Goal: Information Seeking & Learning: Learn about a topic

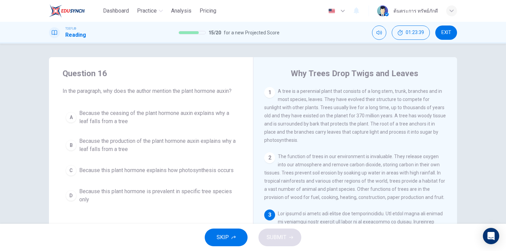
scroll to position [108, 0]
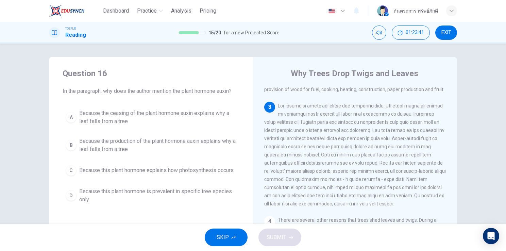
click at [226, 230] on button "SKIP" at bounding box center [226, 237] width 43 height 18
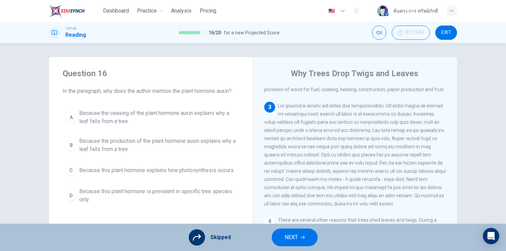
click at [280, 233] on button "NEXT" at bounding box center [295, 237] width 46 height 18
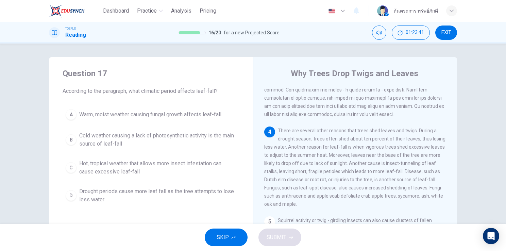
scroll to position [200, 0]
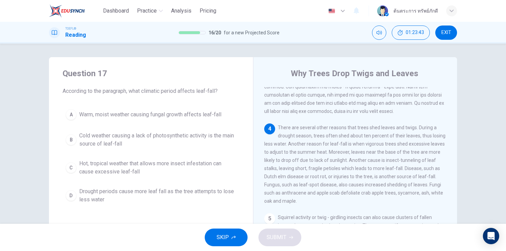
click at [186, 196] on span "Drought periods cause more leaf fall as the tree attempts to lose less water" at bounding box center [157, 195] width 157 height 16
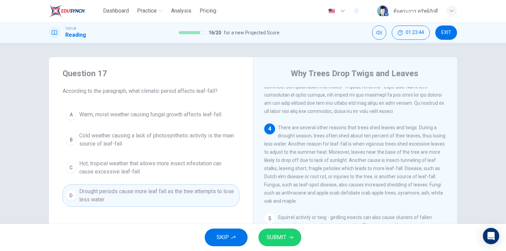
click at [279, 240] on span "SUBMIT" at bounding box center [276, 237] width 20 height 10
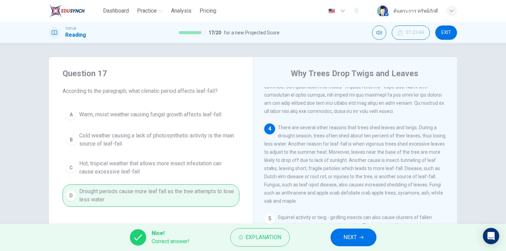
click at [342, 235] on button "NEXT" at bounding box center [353, 237] width 46 height 18
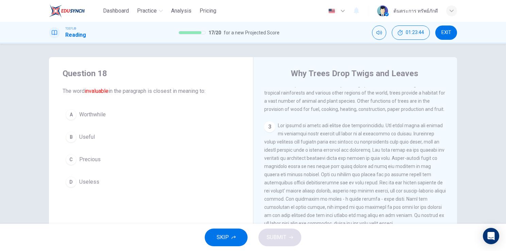
scroll to position [67, 0]
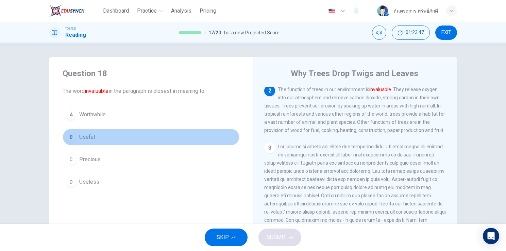
click at [101, 134] on button "B Useful" at bounding box center [151, 136] width 177 height 17
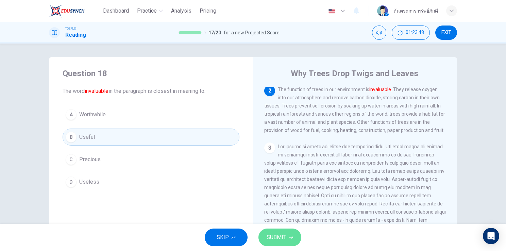
click at [283, 229] on button "SUBMIT" at bounding box center [279, 237] width 43 height 18
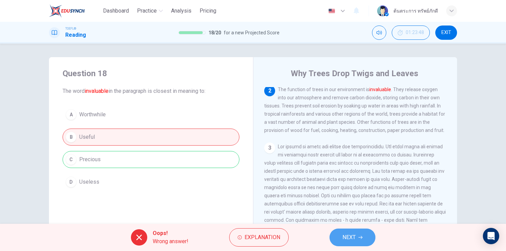
click at [349, 232] on button "NEXT" at bounding box center [352, 237] width 46 height 18
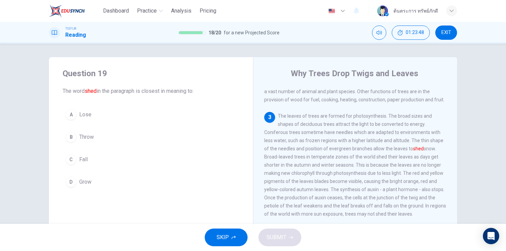
scroll to position [108, 0]
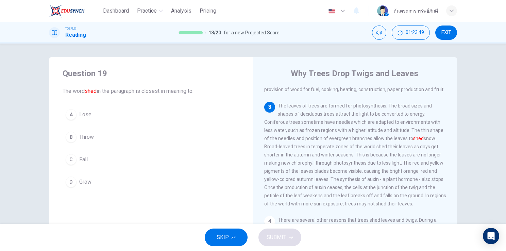
click at [89, 172] on div "A Lose B Throw C Fall D Grow" at bounding box center [151, 148] width 177 height 84
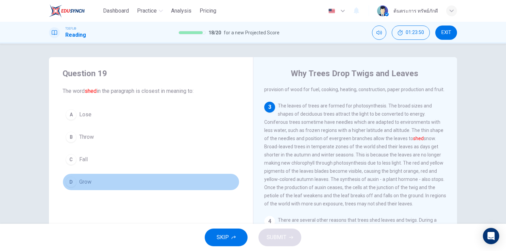
click at [92, 184] on button "D Grow" at bounding box center [151, 181] width 177 height 17
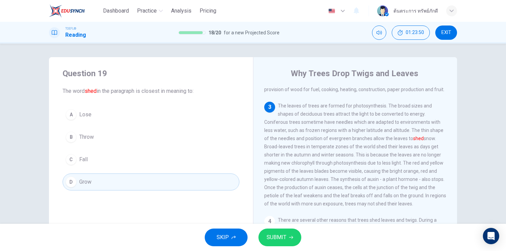
click at [268, 242] on span "SUBMIT" at bounding box center [276, 237] width 20 height 10
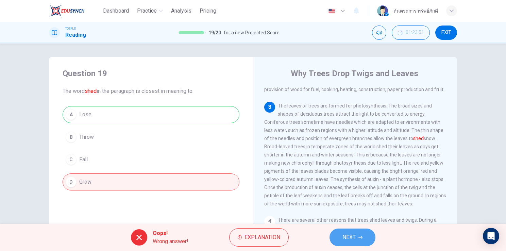
click at [342, 233] on span "NEXT" at bounding box center [348, 237] width 13 height 10
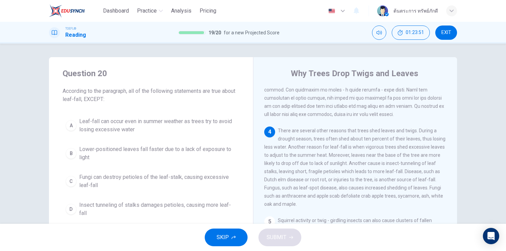
scroll to position [200, 0]
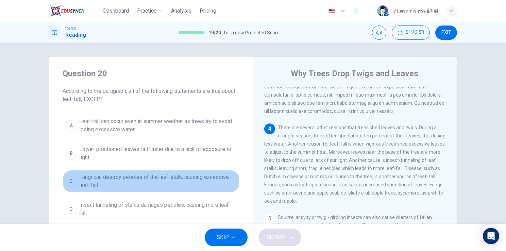
click at [176, 173] on span "Fungi can destroy petioles of the leaf-stalk, causing excessive leaf-fall" at bounding box center [157, 181] width 157 height 16
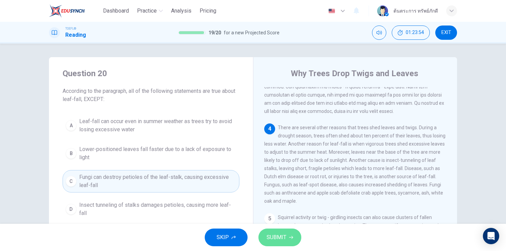
click at [276, 239] on span "SUBMIT" at bounding box center [276, 237] width 20 height 10
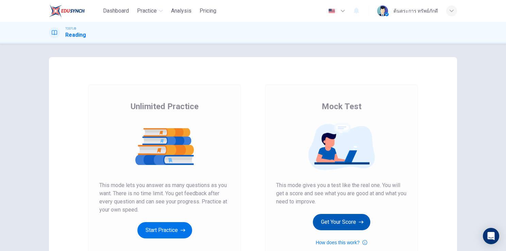
click at [319, 221] on button "Get Your Score" at bounding box center [341, 222] width 57 height 16
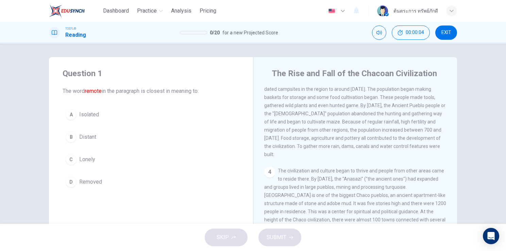
scroll to position [125, 0]
click at [104, 138] on button "B Distant" at bounding box center [151, 136] width 177 height 17
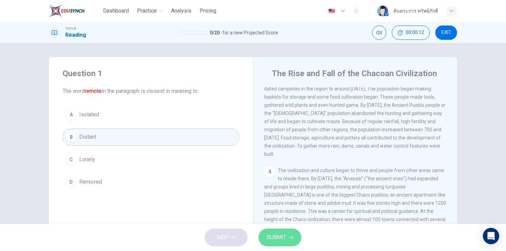
click at [278, 232] on button "SUBMIT" at bounding box center [279, 237] width 43 height 18
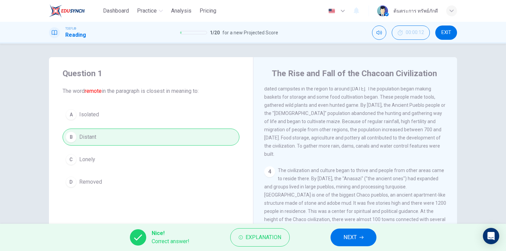
click at [350, 239] on span "NEXT" at bounding box center [349, 237] width 13 height 10
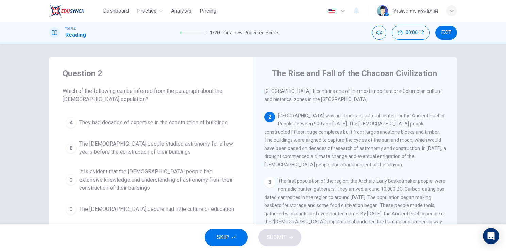
scroll to position [0, 0]
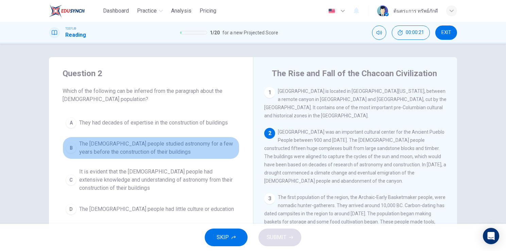
click at [124, 155] on span "The [DEMOGRAPHIC_DATA] people studied astronomy for a few years before the cons…" at bounding box center [157, 148] width 157 height 16
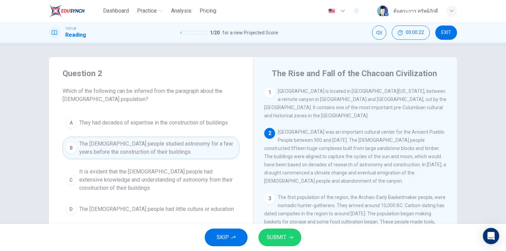
click at [181, 183] on span "It is evident that the [DEMOGRAPHIC_DATA] people had extensive knowledge and un…" at bounding box center [157, 180] width 157 height 24
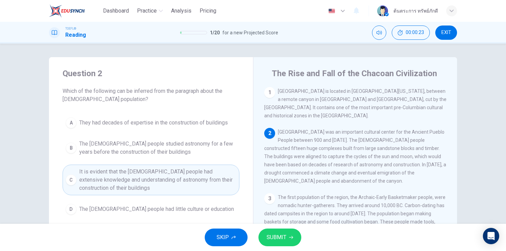
click at [270, 236] on span "SUBMIT" at bounding box center [276, 237] width 20 height 10
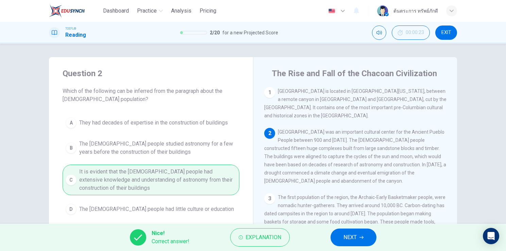
click at [343, 239] on button "NEXT" at bounding box center [353, 237] width 46 height 18
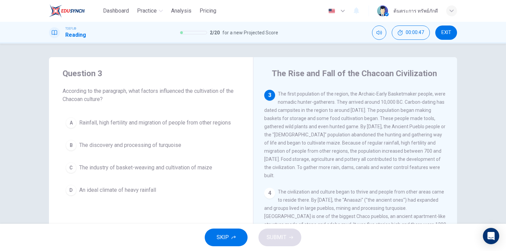
scroll to position [102, 0]
click at [156, 130] on button "A Rainfall, high fertility and migration of people from other regions" at bounding box center [151, 122] width 177 height 17
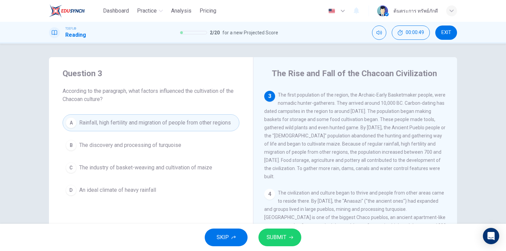
click at [272, 233] on span "SUBMIT" at bounding box center [276, 237] width 20 height 10
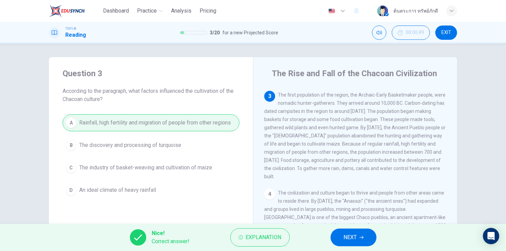
click at [354, 240] on span "NEXT" at bounding box center [349, 237] width 13 height 10
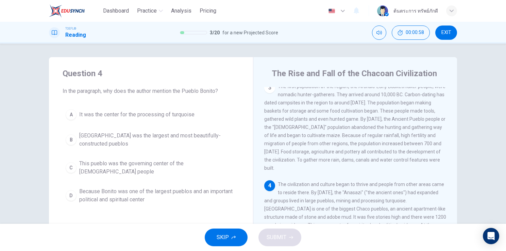
scroll to position [111, 0]
